Goal: Information Seeking & Learning: Learn about a topic

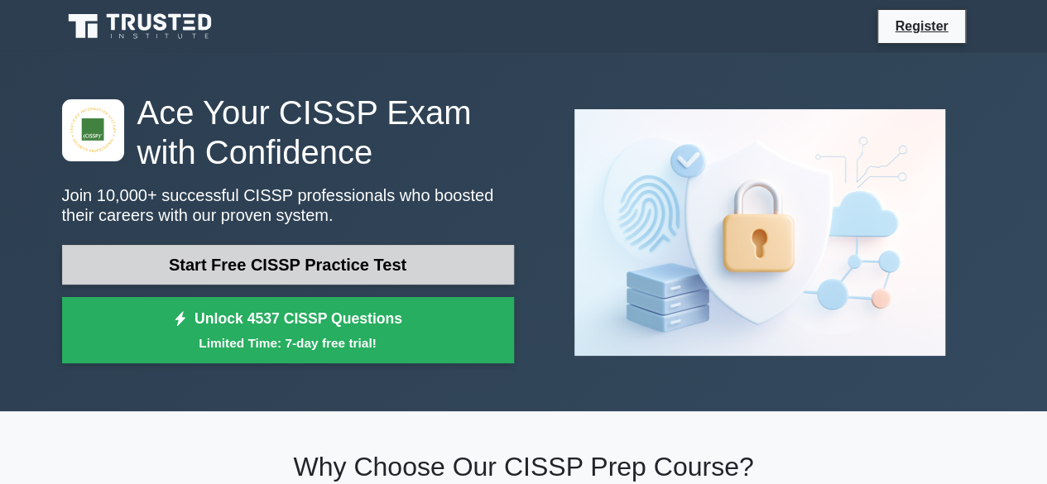
click at [427, 272] on link "Start Free CISSP Practice Test" at bounding box center [288, 265] width 452 height 40
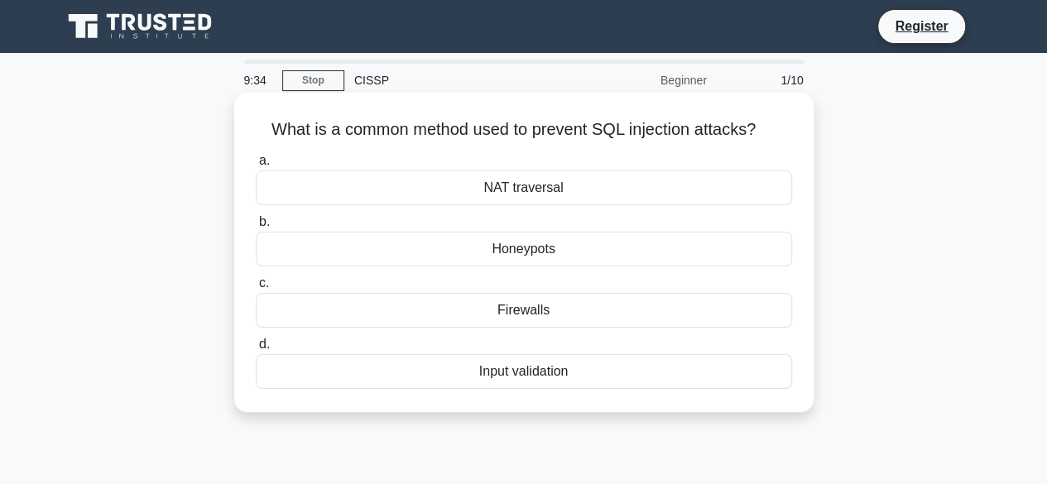
click at [787, 396] on div "What is a common method used to prevent SQL injection attacks? .spinner_0XTQ{tr…" at bounding box center [524, 252] width 566 height 306
